Goal: Task Accomplishment & Management: Manage account settings

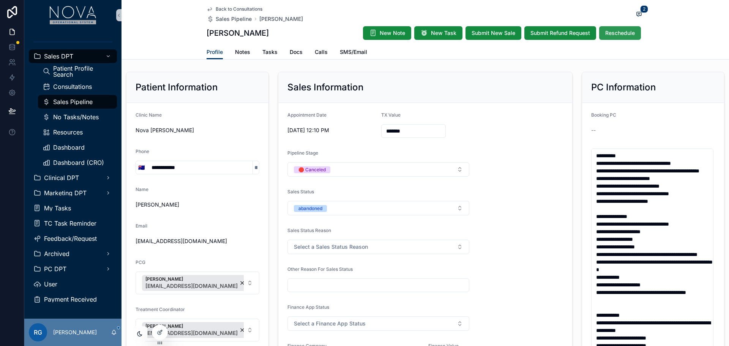
click at [617, 36] on span "Reschedule" at bounding box center [620, 33] width 30 height 8
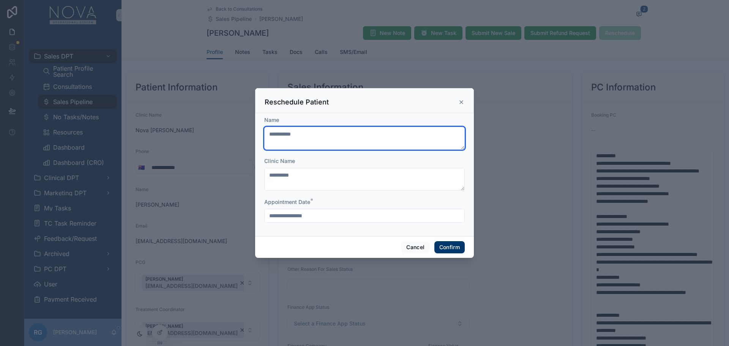
click at [359, 139] on textarea "**********" at bounding box center [364, 138] width 200 height 23
